Goal: Task Accomplishment & Management: Complete application form

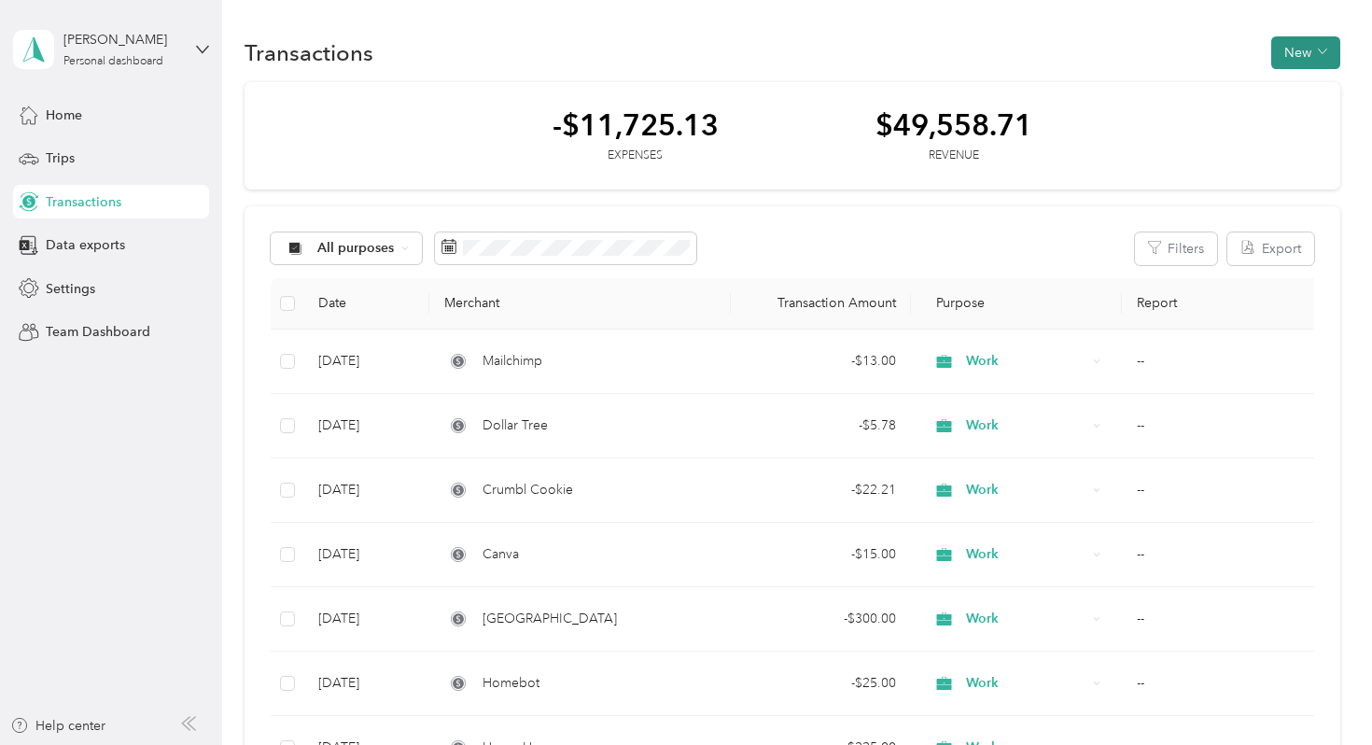
click at [1314, 44] on button "New" at bounding box center [1305, 52] width 69 height 33
click at [1307, 89] on span "Expense" at bounding box center [1310, 88] width 50 height 20
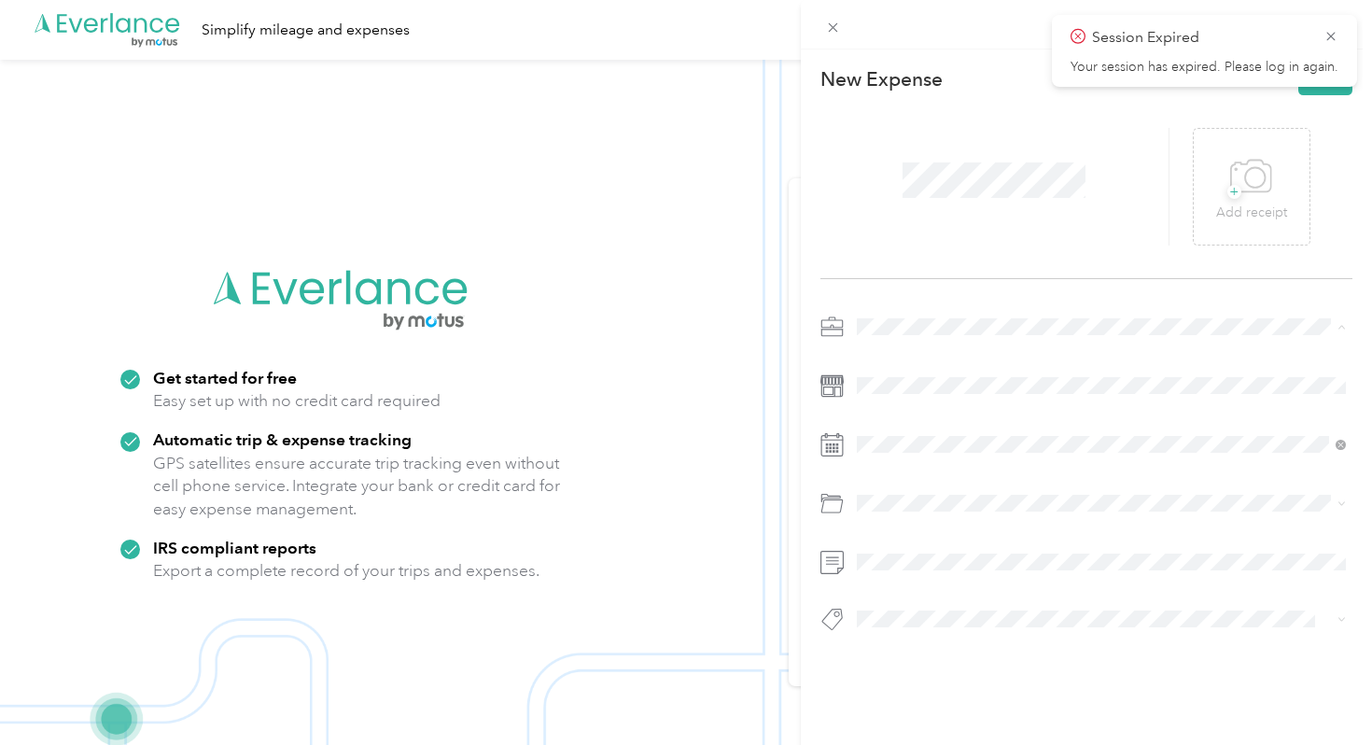
click at [888, 361] on li "Work" at bounding box center [1101, 360] width 503 height 33
click at [901, 194] on icon at bounding box center [902, 190] width 19 height 19
click at [943, 373] on div "30" at bounding box center [944, 372] width 24 height 23
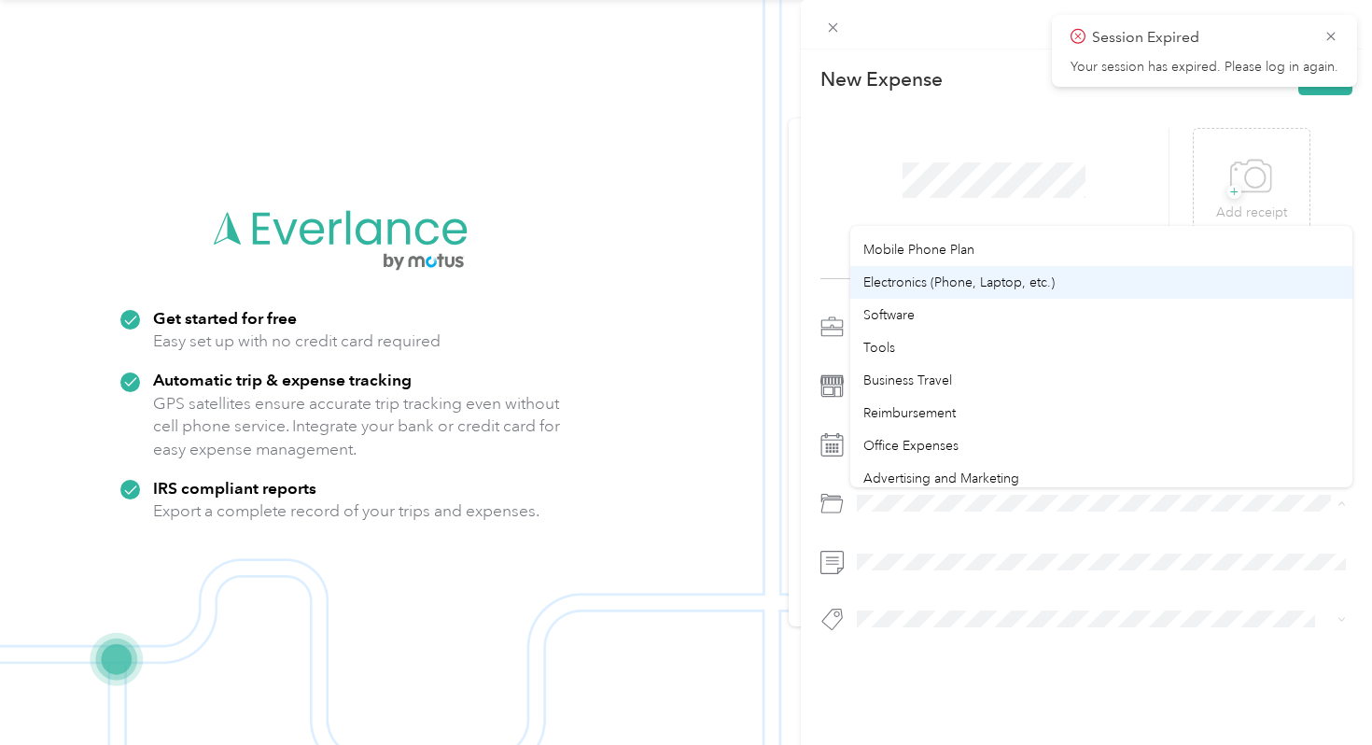
scroll to position [363, 0]
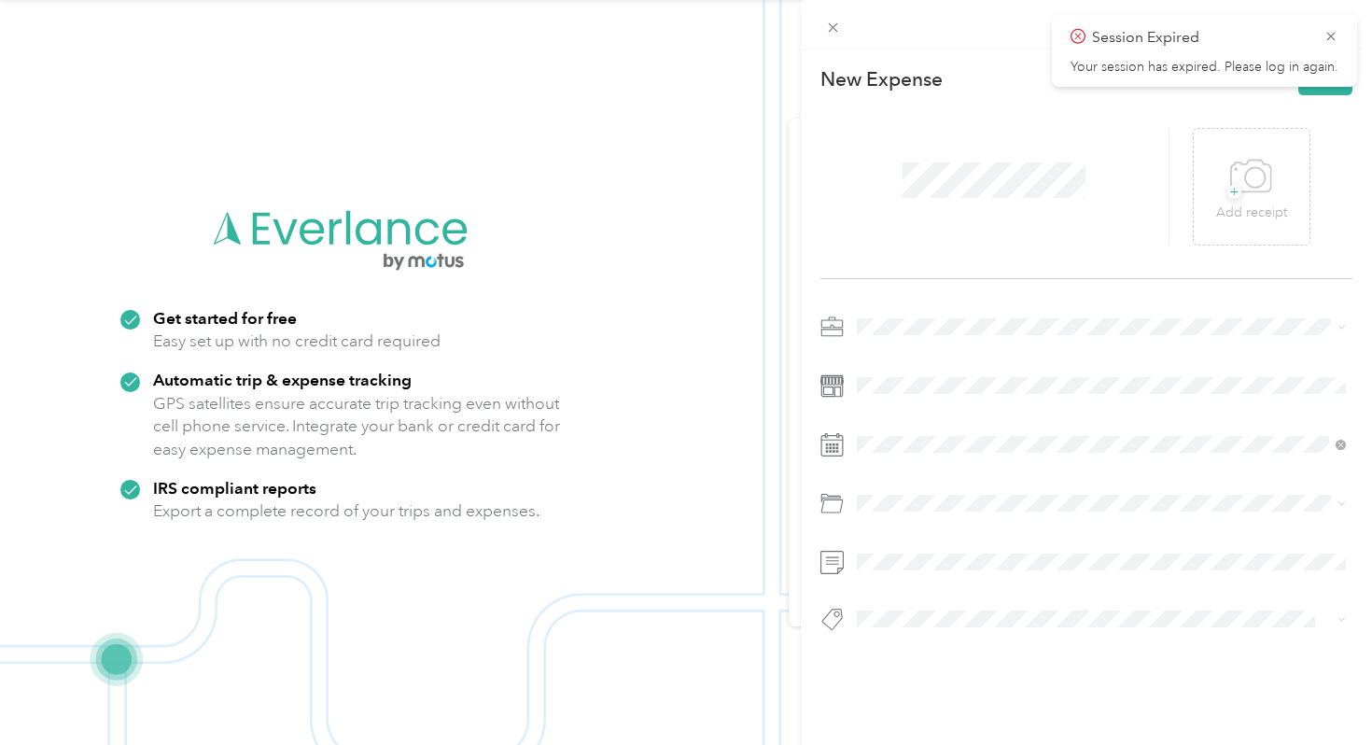
click at [903, 309] on span "Software" at bounding box center [888, 305] width 51 height 16
click at [1330, 34] on icon at bounding box center [1331, 36] width 15 height 17
click at [1338, 69] on button "Save" at bounding box center [1326, 79] width 54 height 33
click at [1328, 45] on span "Session Expired" at bounding box center [1205, 37] width 268 height 23
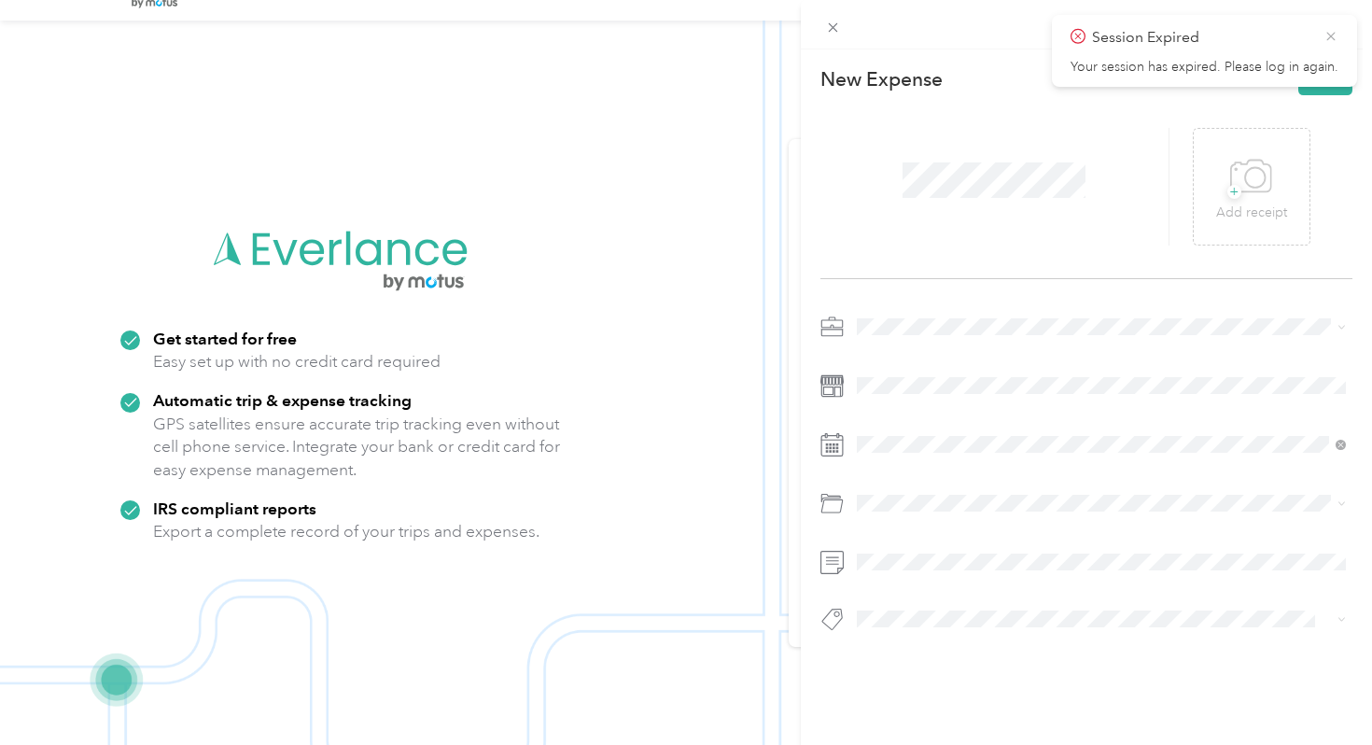
click at [1330, 33] on icon at bounding box center [1331, 36] width 15 height 17
click at [837, 27] on icon at bounding box center [833, 28] width 16 height 16
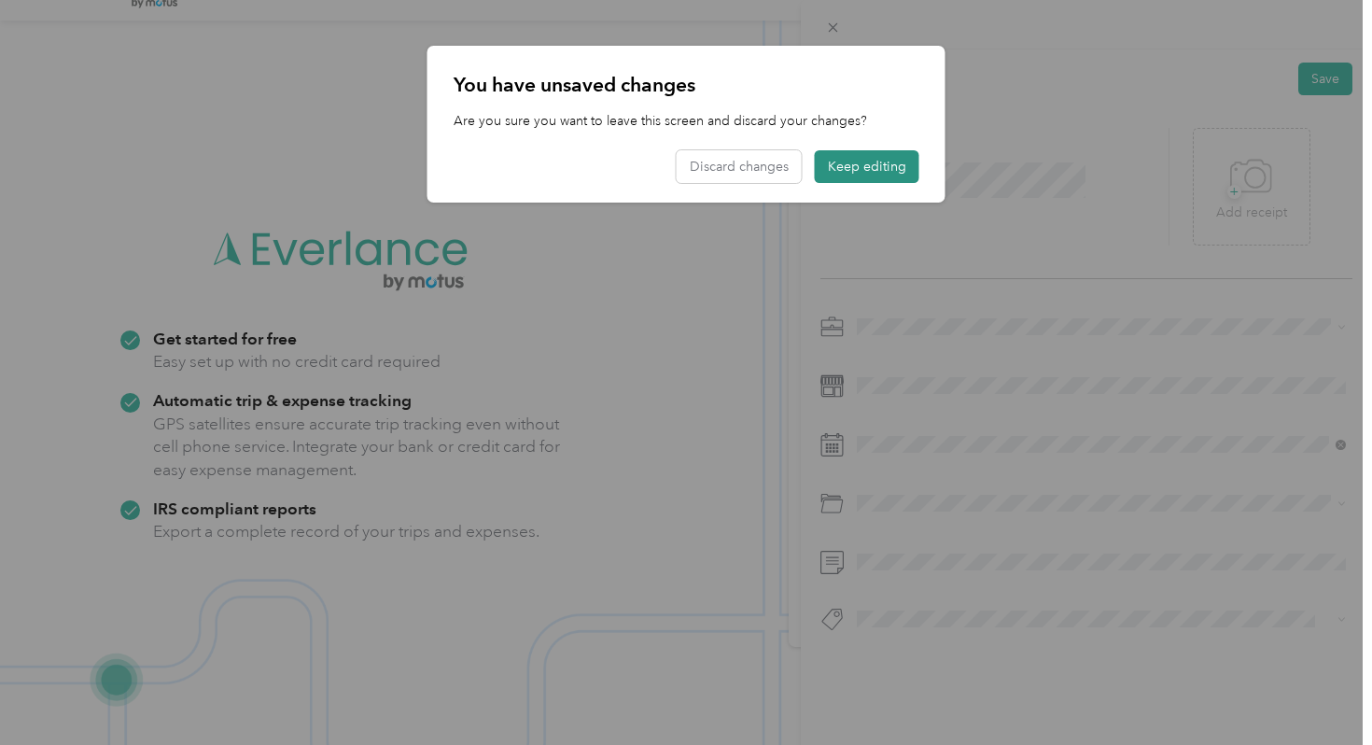
click at [850, 164] on button "Keep editing" at bounding box center [867, 166] width 105 height 33
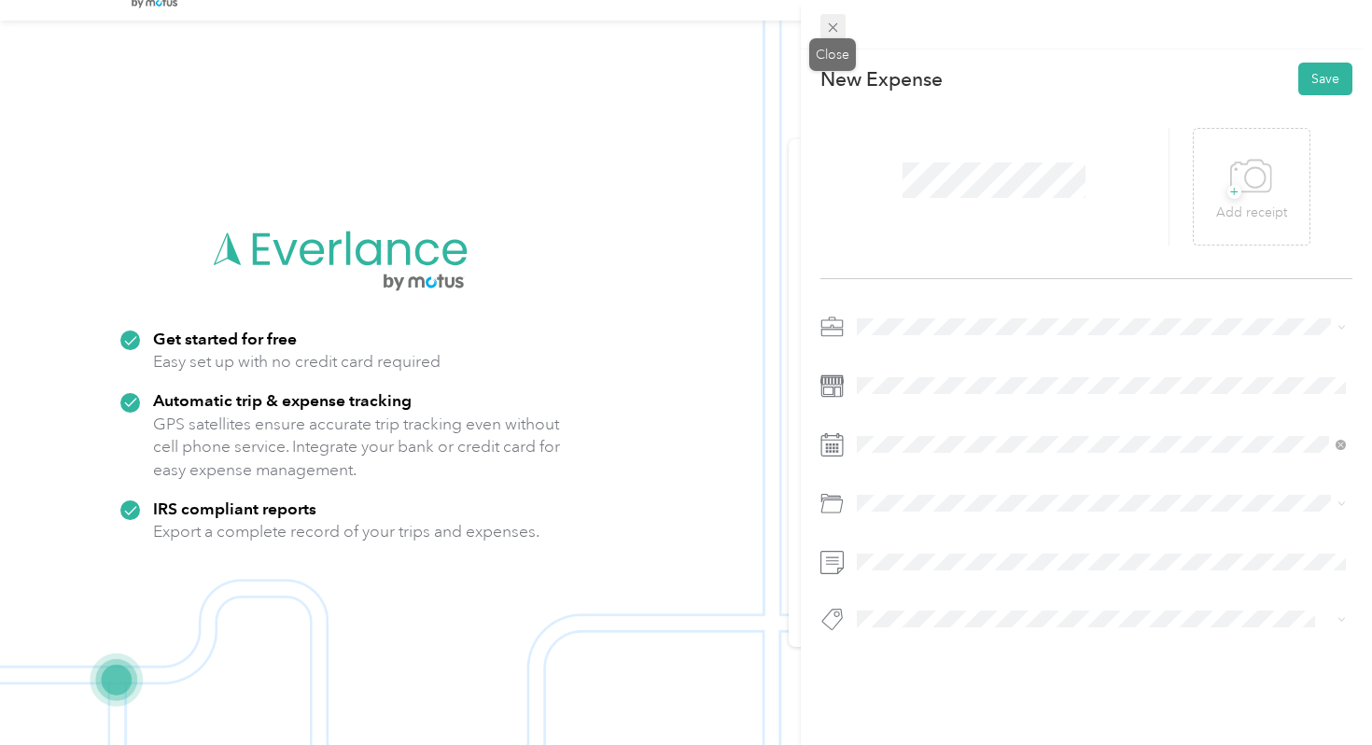
click at [829, 23] on icon at bounding box center [832, 27] width 9 height 9
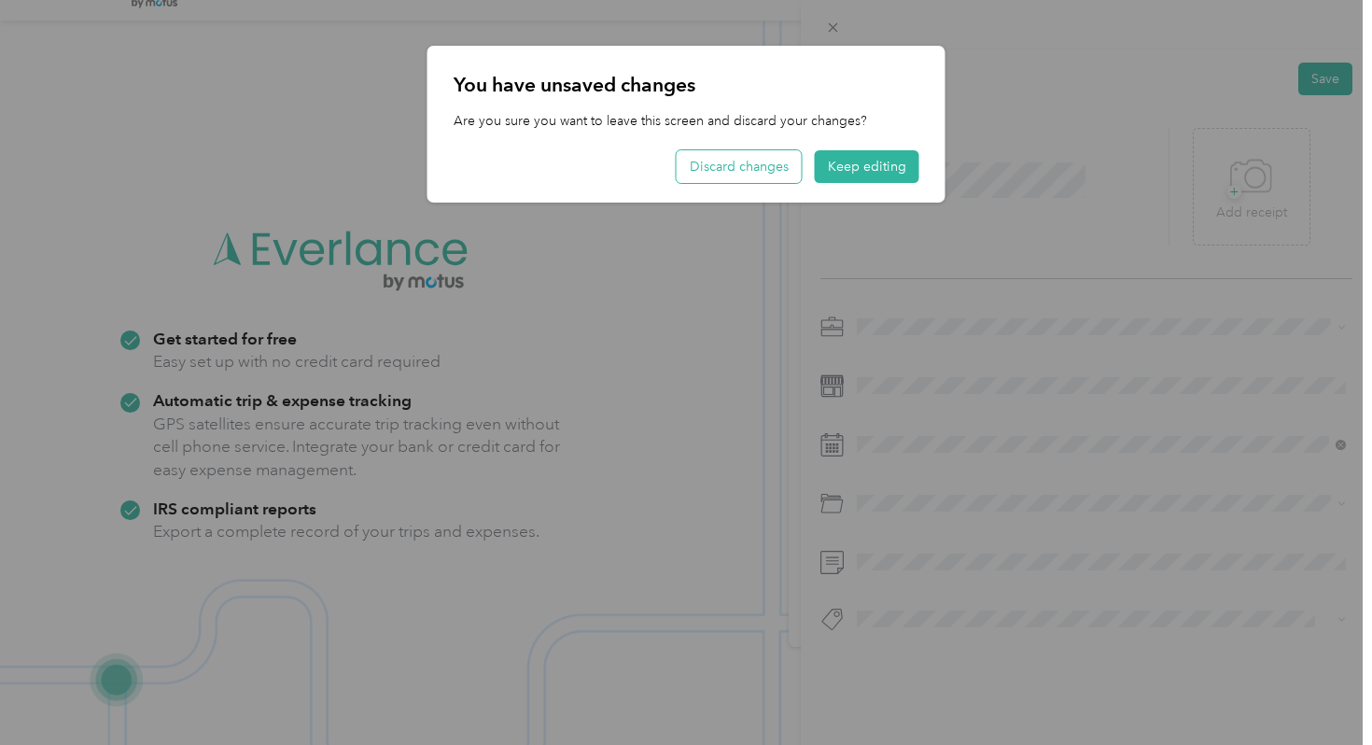
click at [728, 167] on button "Discard changes" at bounding box center [739, 166] width 125 height 33
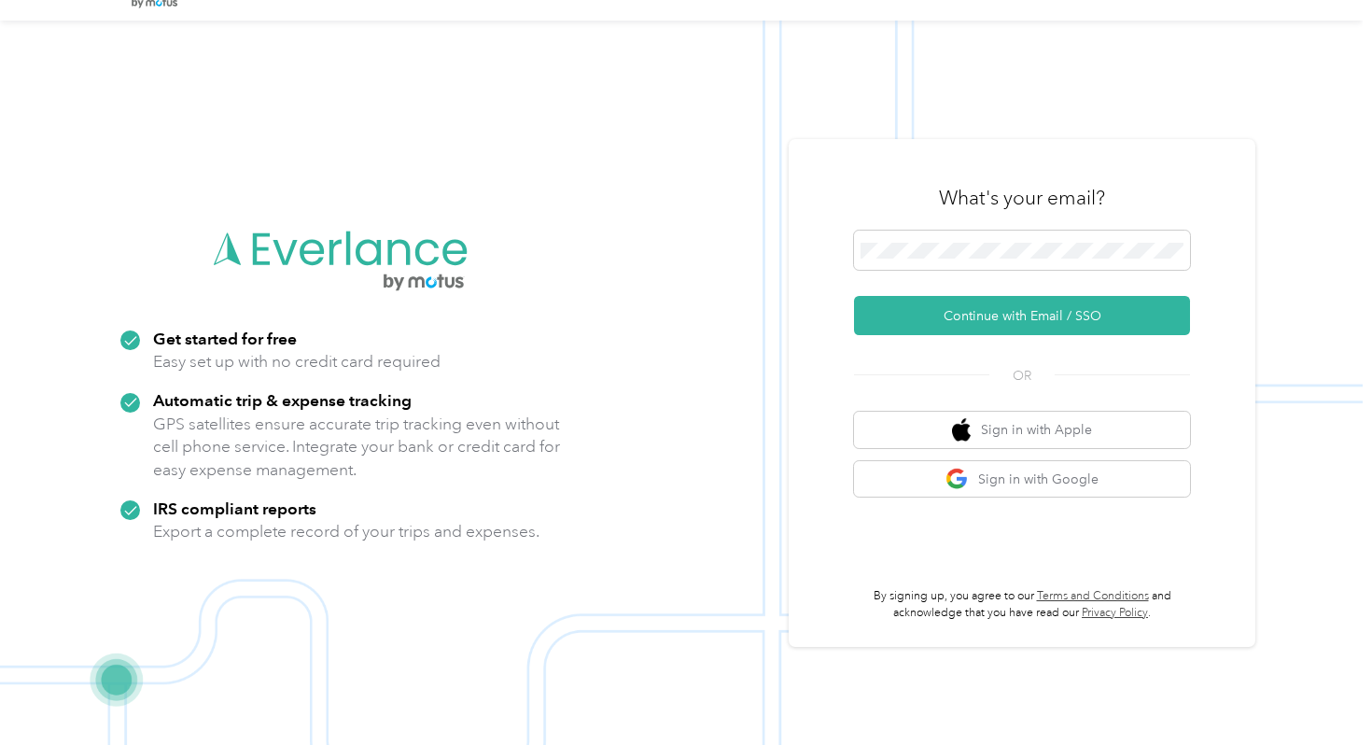
scroll to position [0, 0]
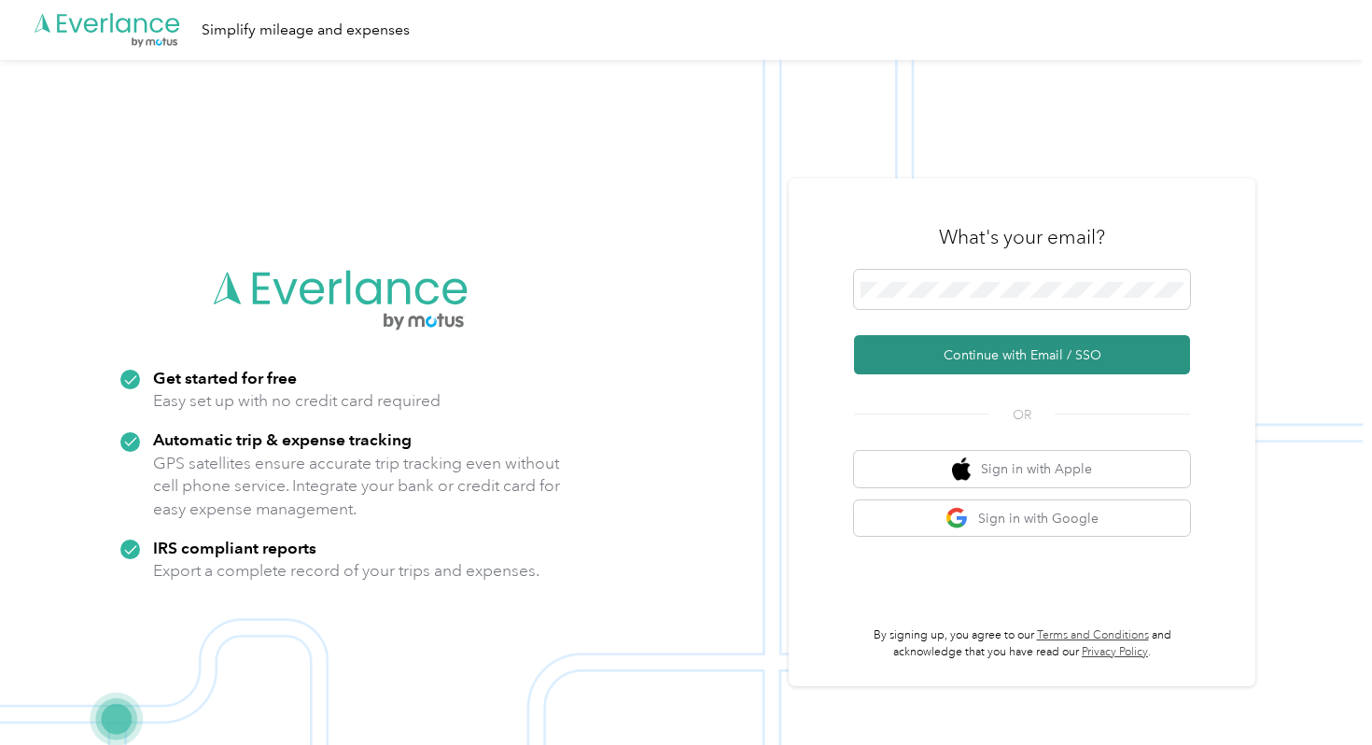
click at [994, 374] on div "What's your email? Continue with Email / SSO OR Sign in with Apple Sign in with…" at bounding box center [1022, 432] width 336 height 456
click at [994, 357] on button "Continue with Email / SSO" at bounding box center [1022, 354] width 336 height 39
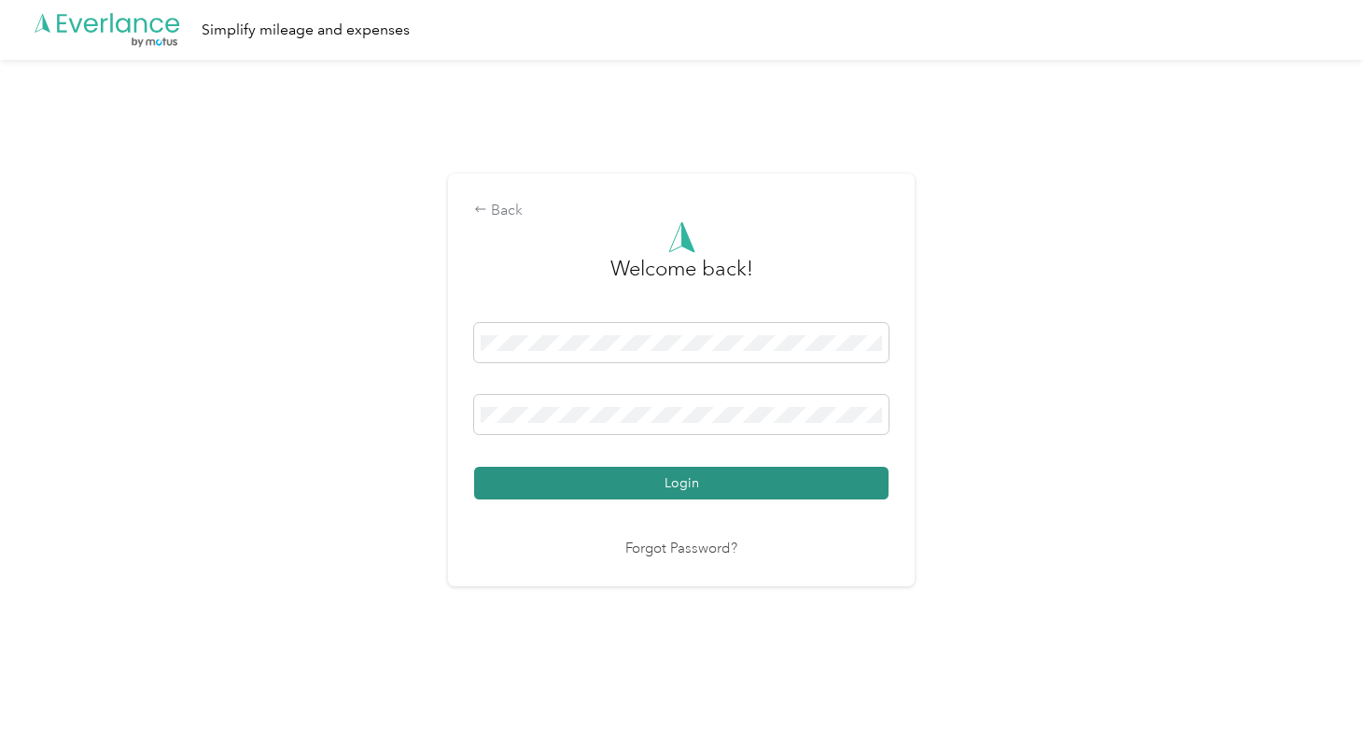
click at [803, 480] on button "Login" at bounding box center [681, 483] width 414 height 33
